Goal: Ask a question

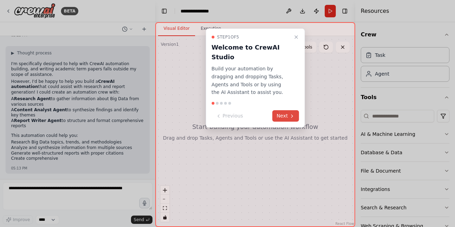
click at [289, 115] on button "Next" at bounding box center [286, 115] width 27 height 11
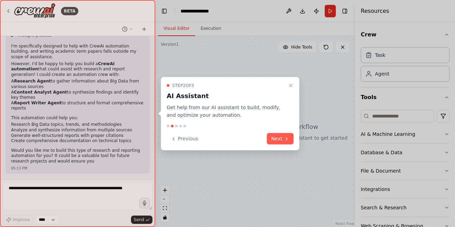
click at [279, 129] on div "Step 2 of 5 AI Assistant Get help from our AI assistant to build, modify, and o…" at bounding box center [230, 114] width 139 height 74
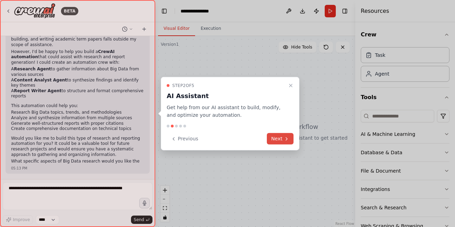
scroll to position [103, 0]
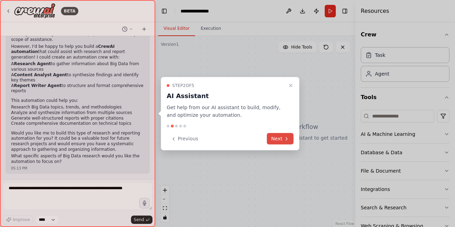
click at [282, 141] on button "Next" at bounding box center [280, 138] width 27 height 11
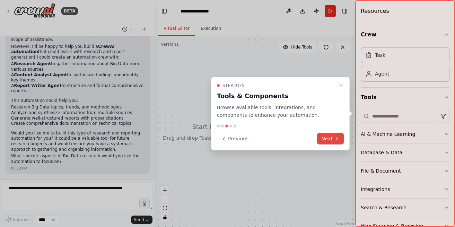
click at [330, 135] on button "Next" at bounding box center [330, 138] width 27 height 11
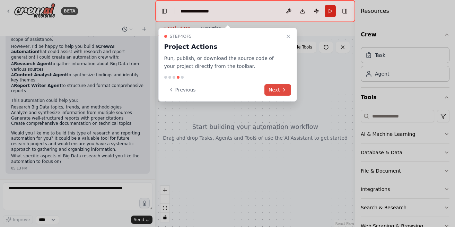
click at [284, 92] on icon at bounding box center [285, 90] width 6 height 6
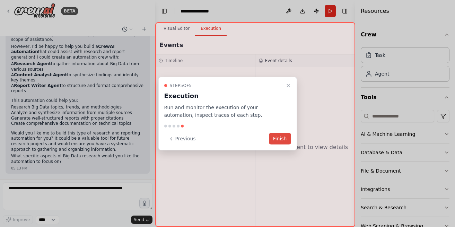
click at [288, 138] on button "Finish" at bounding box center [280, 138] width 22 height 11
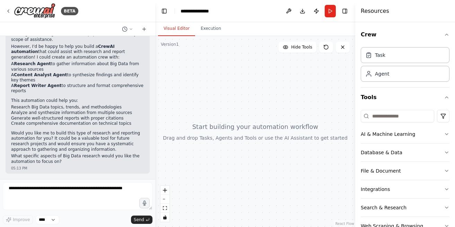
click at [192, 43] on div at bounding box center [255, 131] width 200 height 191
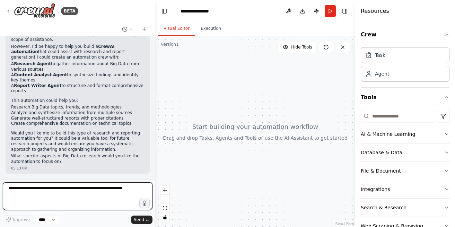
click at [62, 193] on textarea at bounding box center [78, 196] width 150 height 28
paste textarea "**********"
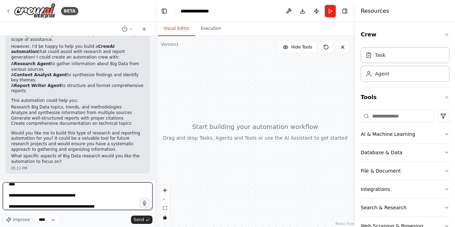
scroll to position [0, 0]
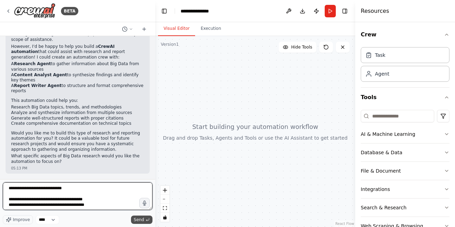
type textarea "**********"
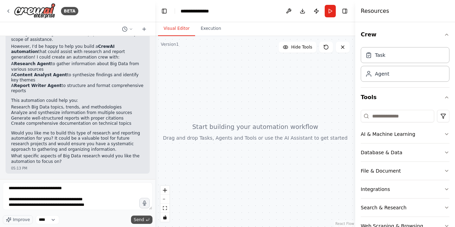
click at [145, 222] on button "Send" at bounding box center [141, 220] width 21 height 8
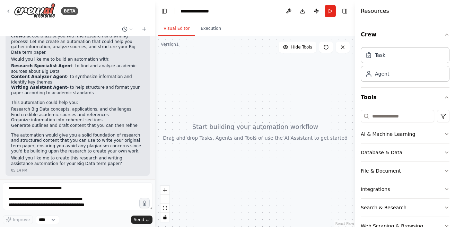
scroll to position [359, 0]
